Goal: Transaction & Acquisition: Purchase product/service

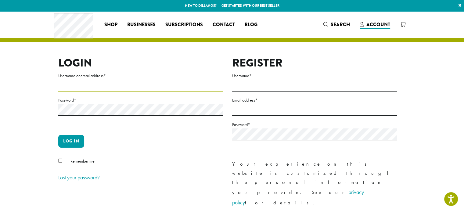
click at [93, 87] on input "Username or email address *" at bounding box center [140, 86] width 165 height 12
type input "**********"
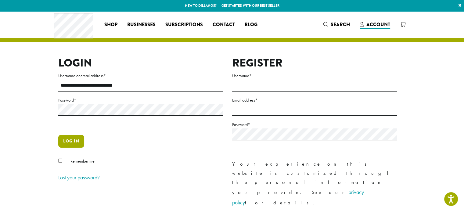
click at [76, 145] on button "Log in" at bounding box center [71, 141] width 26 height 13
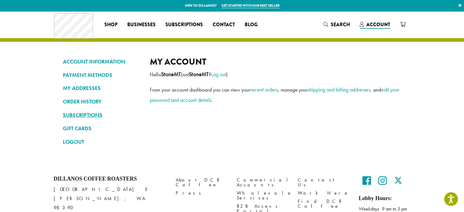
click at [89, 116] on link "SUBSCRIPTIONS" at bounding box center [102, 115] width 78 height 10
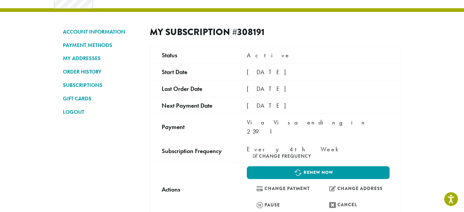
scroll to position [30, 0]
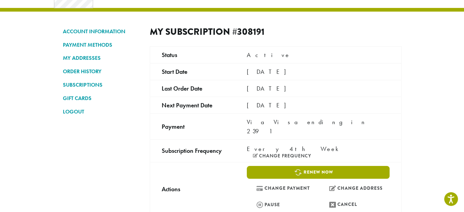
click at [312, 166] on link "Renew now" at bounding box center [318, 172] width 142 height 13
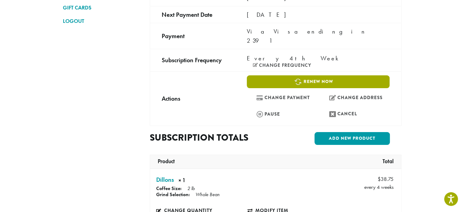
scroll to position [121, 0]
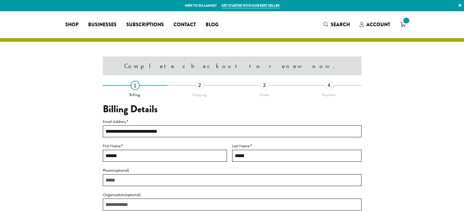
select select "**"
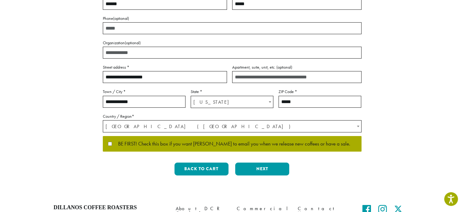
scroll to position [123, 0]
click at [270, 169] on button "Next" at bounding box center [262, 168] width 54 height 13
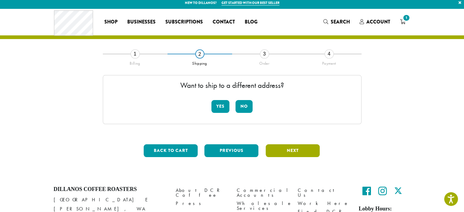
scroll to position [0, 0]
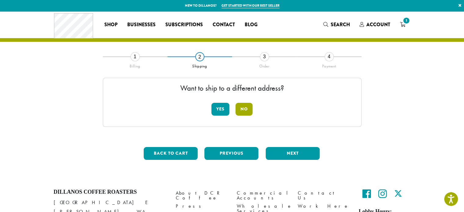
click at [245, 109] on button "No" at bounding box center [243, 109] width 17 height 13
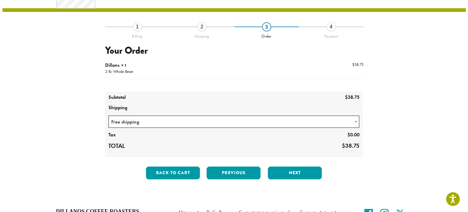
scroll to position [30, 0]
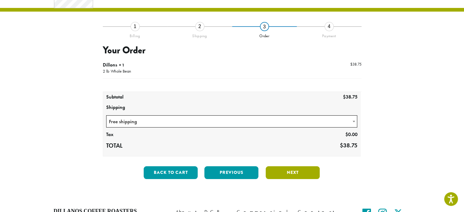
click at [296, 174] on button "Next" at bounding box center [293, 172] width 54 height 13
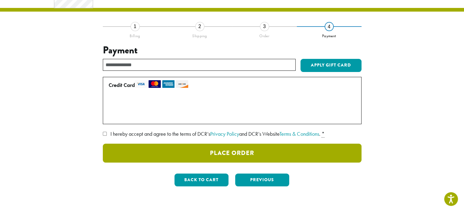
click at [244, 153] on button "Place Order" at bounding box center [232, 153] width 259 height 19
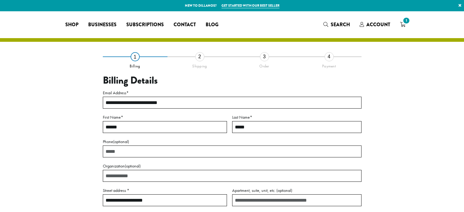
select select "**"
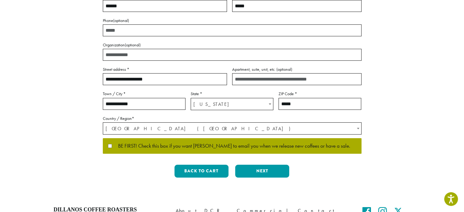
scroll to position [121, 0]
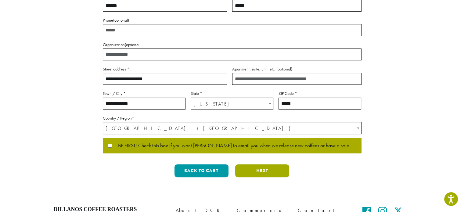
click at [265, 169] on button "Next" at bounding box center [262, 170] width 54 height 13
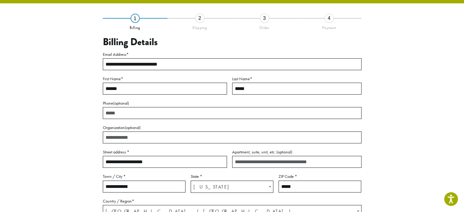
scroll to position [35, 0]
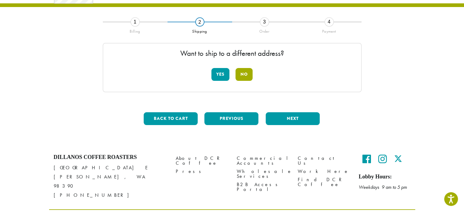
click at [247, 71] on button "No" at bounding box center [243, 74] width 17 height 13
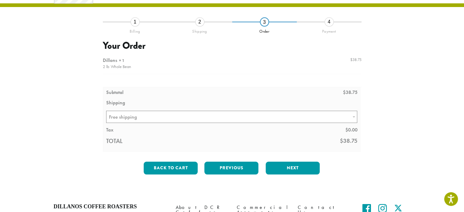
scroll to position [0, 0]
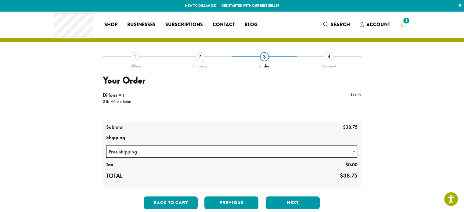
click at [403, 22] on span "1" at bounding box center [406, 20] width 8 height 8
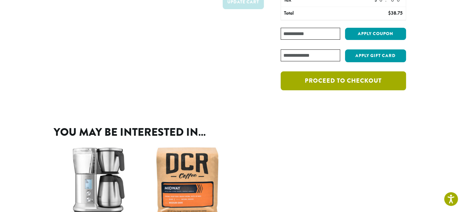
scroll to position [91, 0]
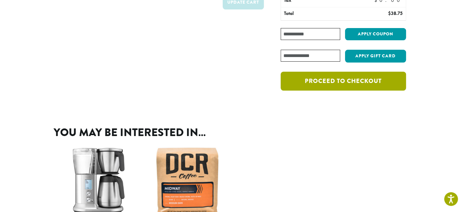
click at [359, 80] on link "Proceed to checkout" at bounding box center [342, 81] width 125 height 19
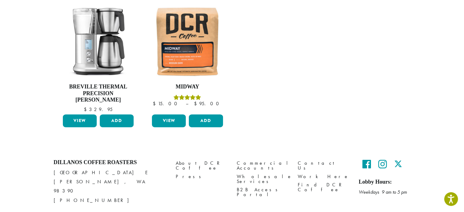
scroll to position [274, 0]
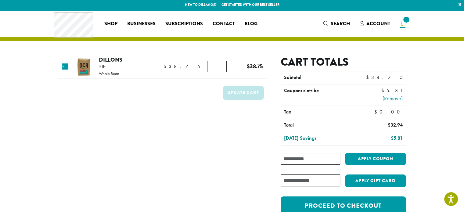
scroll to position [0, 0]
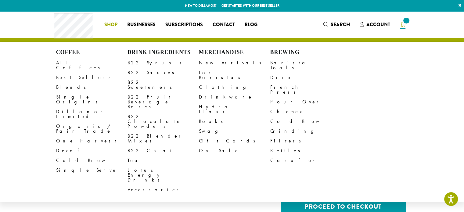
click at [112, 22] on li "Coffee All Coffees Best Sellers Blends Single Origins Dillanos Limited Organic …" at bounding box center [110, 25] width 23 height 10
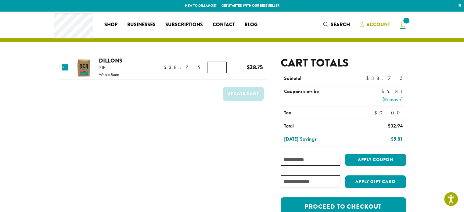
click at [380, 25] on span "Account" at bounding box center [378, 24] width 24 height 7
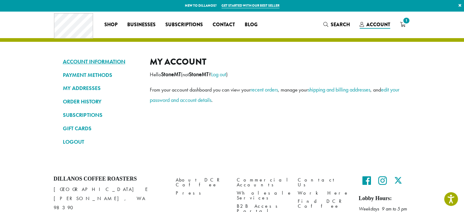
click at [112, 60] on link "ACCOUNT INFORMATION" at bounding box center [102, 61] width 78 height 10
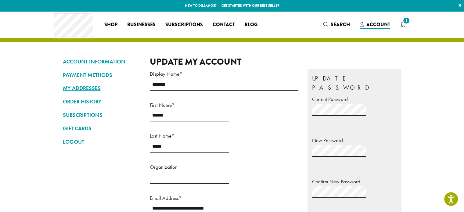
click at [92, 87] on link "MY ADDRESSES" at bounding box center [102, 88] width 78 height 10
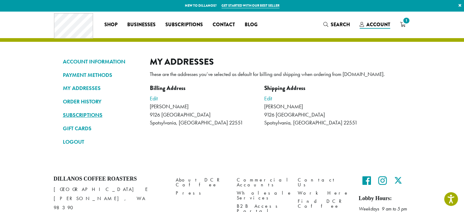
click at [88, 114] on link "SUBSCRIPTIONS" at bounding box center [102, 115] width 78 height 10
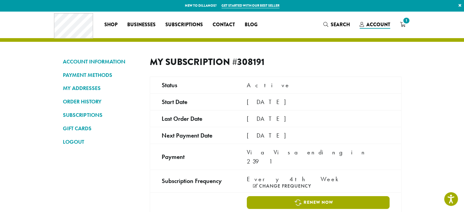
click at [317, 196] on link "Renew now" at bounding box center [318, 202] width 142 height 13
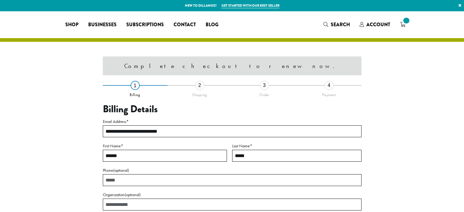
select select "**"
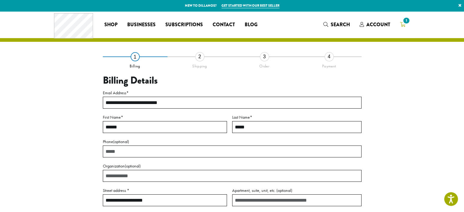
click at [404, 24] on span "1" at bounding box center [406, 20] width 8 height 8
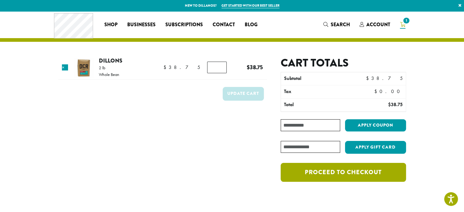
click at [363, 172] on link "Proceed to checkout" at bounding box center [342, 172] width 125 height 19
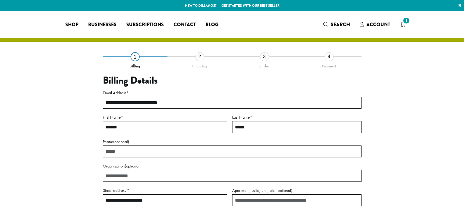
select select "**"
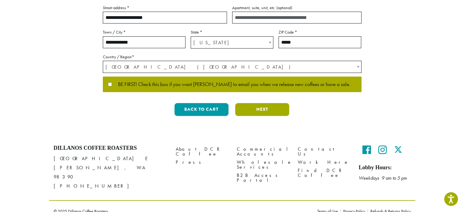
click at [267, 109] on button "Next" at bounding box center [262, 109] width 54 height 13
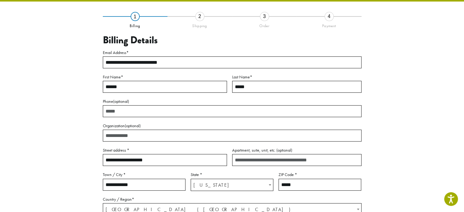
scroll to position [35, 0]
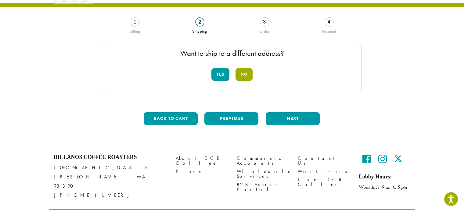
click at [248, 75] on button "No" at bounding box center [243, 74] width 17 height 13
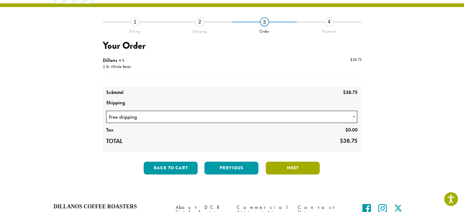
click at [299, 168] on button "Next" at bounding box center [293, 168] width 54 height 13
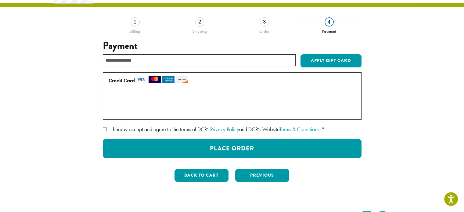
scroll to position [0, 0]
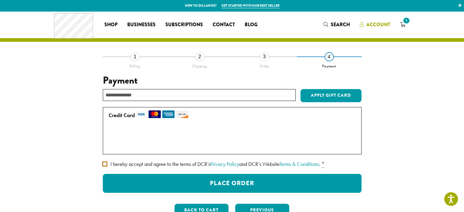
click at [373, 22] on span "Account" at bounding box center [378, 24] width 24 height 7
click at [376, 24] on span "Account" at bounding box center [378, 24] width 24 height 7
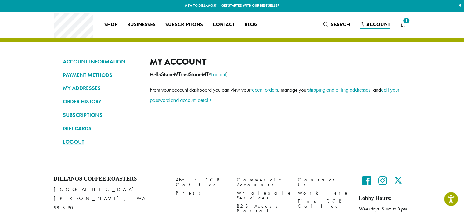
click at [78, 140] on link "LOGOUT" at bounding box center [102, 142] width 78 height 10
